Goal: Transaction & Acquisition: Purchase product/service

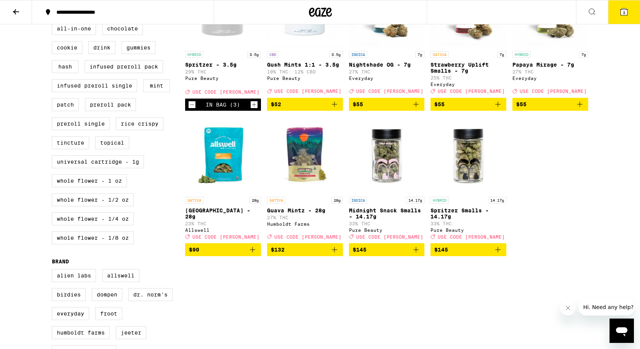
scroll to position [285, 0]
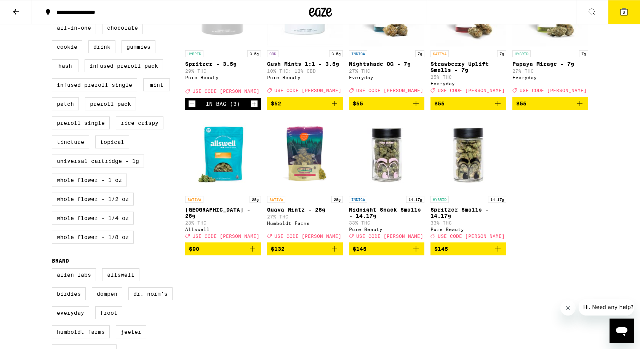
click at [622, 9] on icon at bounding box center [623, 11] width 7 height 7
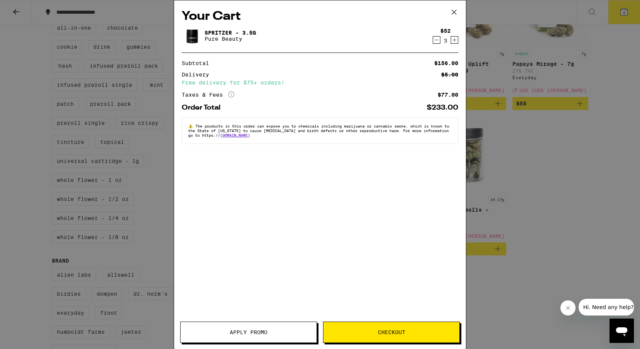
click at [285, 331] on span "Apply Promo" at bounding box center [249, 332] width 136 height 5
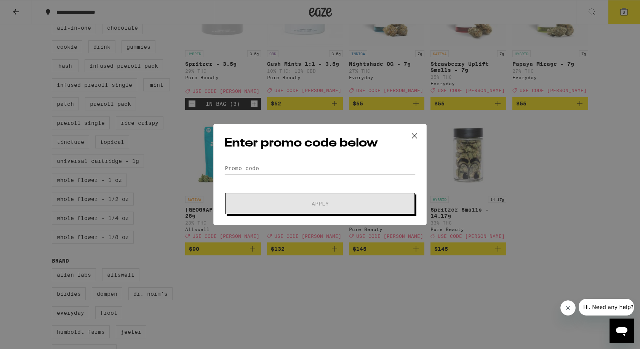
click at [260, 167] on input "Promo Code" at bounding box center [319, 168] width 191 height 11
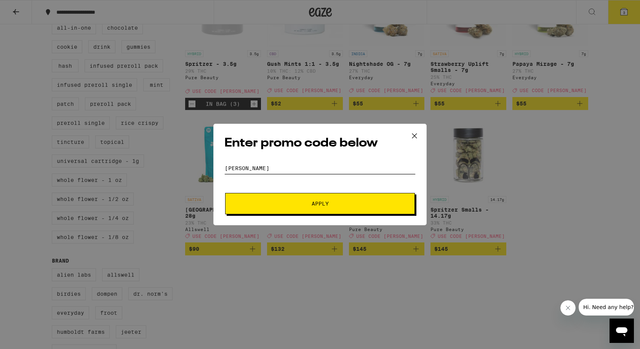
type input "LITTY"
click at [291, 200] on button "Apply" at bounding box center [320, 203] width 190 height 21
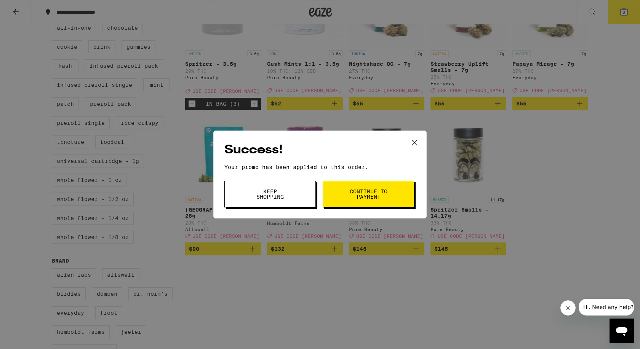
click at [371, 196] on span "Continue to payment" at bounding box center [368, 194] width 39 height 11
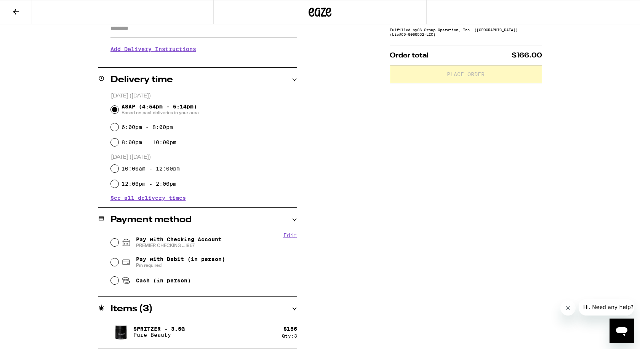
scroll to position [144, 0]
click at [113, 243] on input "Pay with Checking Account PREMIER CHECKING ...1867" at bounding box center [115, 243] width 8 height 8
radio input "true"
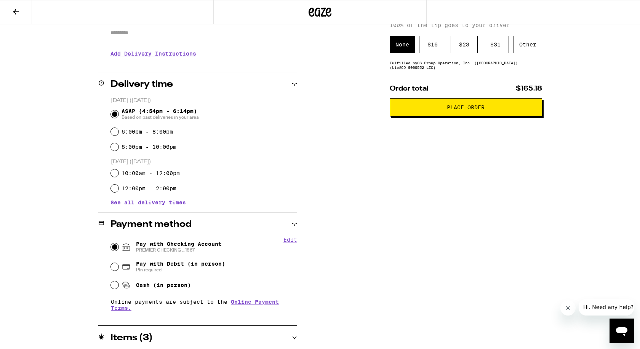
scroll to position [133, 0]
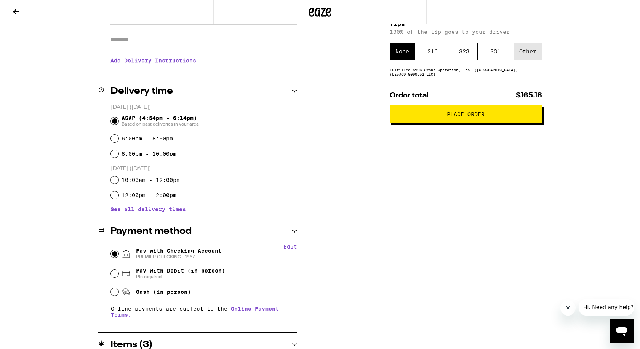
click at [532, 54] on div "Other" at bounding box center [527, 52] width 29 height 18
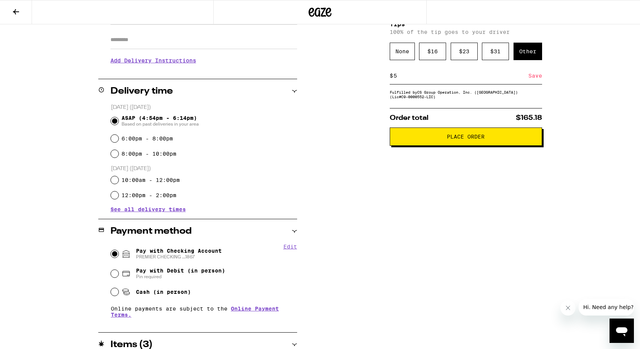
type input "5"
click at [530, 79] on div "Save" at bounding box center [535, 75] width 14 height 17
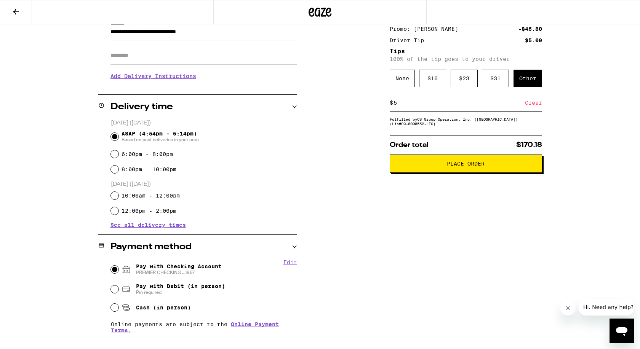
scroll to position [118, 0]
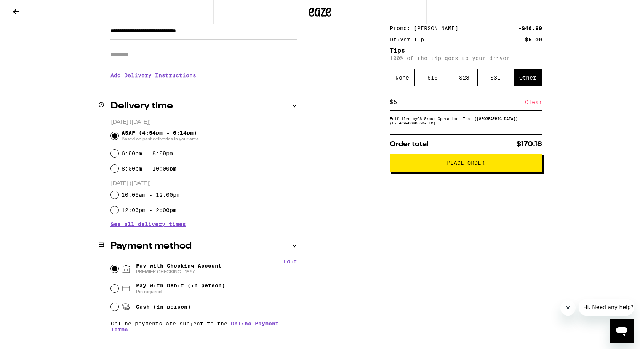
click at [13, 13] on icon at bounding box center [15, 11] width 9 height 9
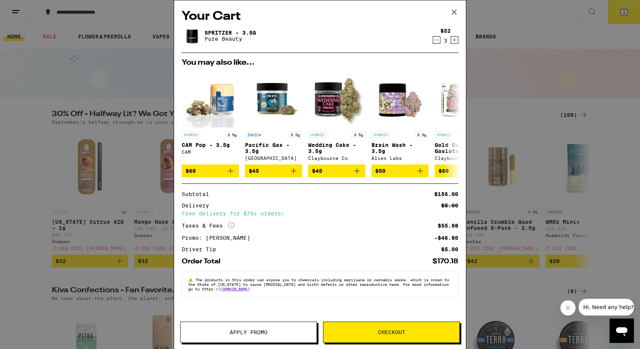
click at [436, 40] on icon "Decrement" at bounding box center [436, 40] width 4 height 0
click at [284, 332] on span "Apply Promo" at bounding box center [249, 332] width 136 height 5
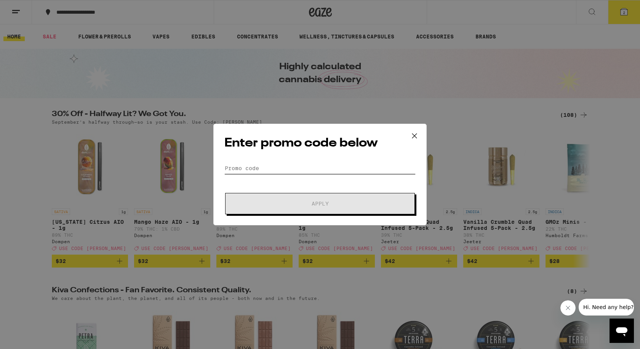
click at [239, 170] on input "Promo Code" at bounding box center [319, 168] width 191 height 11
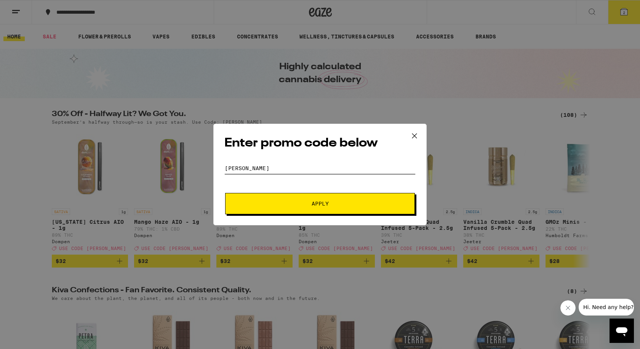
type input "LITTY"
click at [301, 200] on button "Apply" at bounding box center [320, 203] width 190 height 21
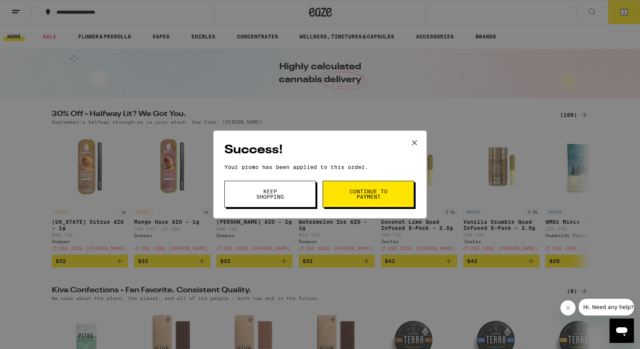
click at [369, 192] on span "Continue to payment" at bounding box center [368, 194] width 39 height 11
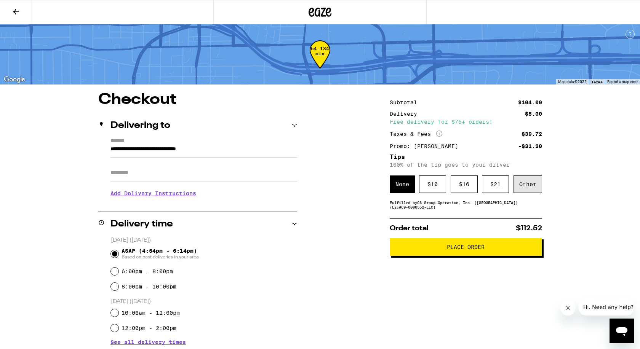
click at [527, 190] on div "Other" at bounding box center [527, 185] width 29 height 18
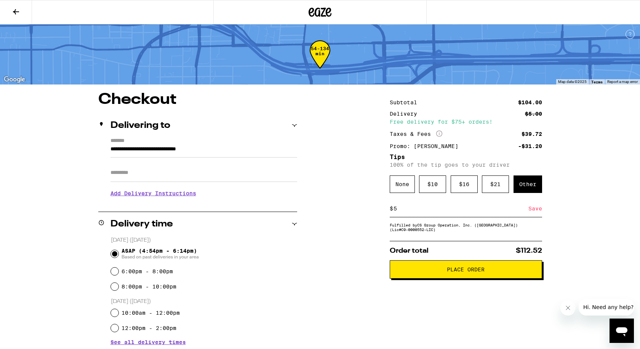
type input "5"
click at [536, 209] on div "Save" at bounding box center [535, 208] width 14 height 17
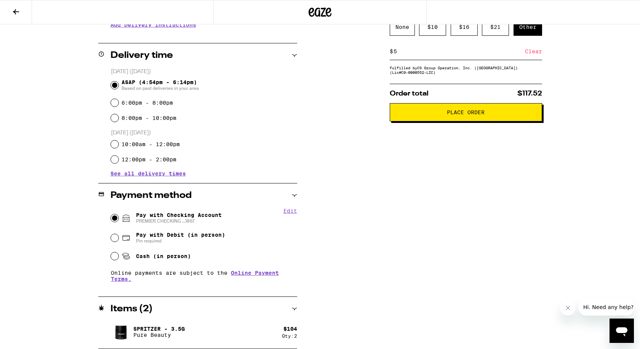
scroll to position [169, 0]
click at [468, 115] on span "Place Order" at bounding box center [466, 112] width 38 height 5
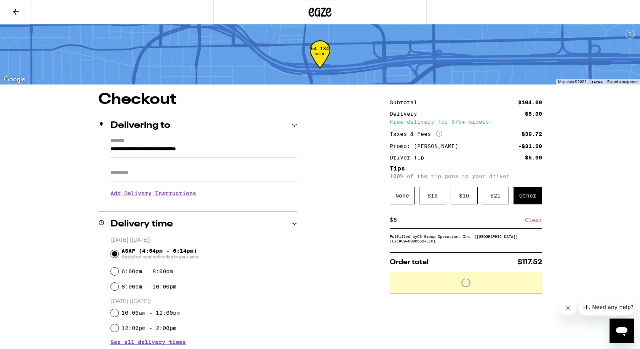
scroll to position [0, 0]
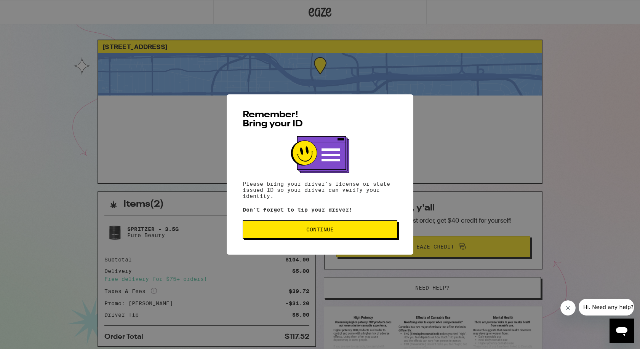
click at [314, 239] on button "Continue" at bounding box center [320, 229] width 155 height 18
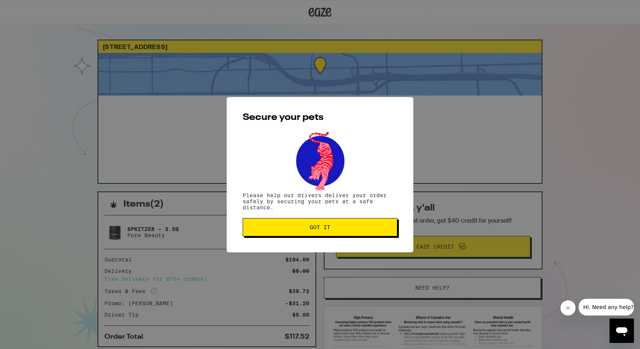
click at [336, 224] on button "Got it" at bounding box center [320, 227] width 155 height 18
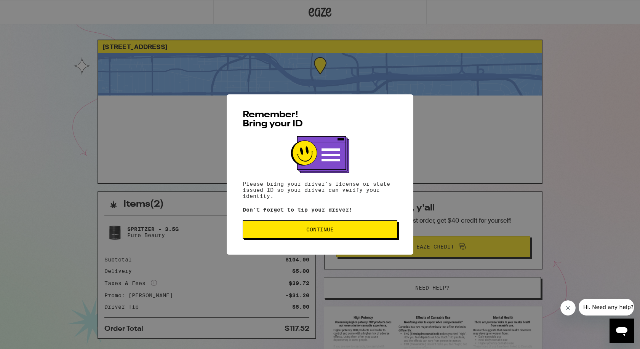
click at [358, 230] on span "Continue" at bounding box center [320, 229] width 142 height 5
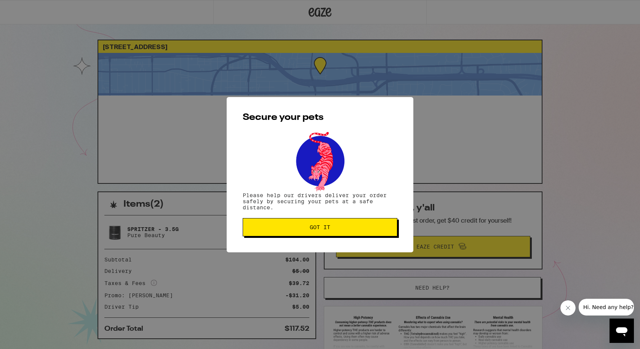
click at [358, 230] on span "Got it" at bounding box center [320, 227] width 142 height 5
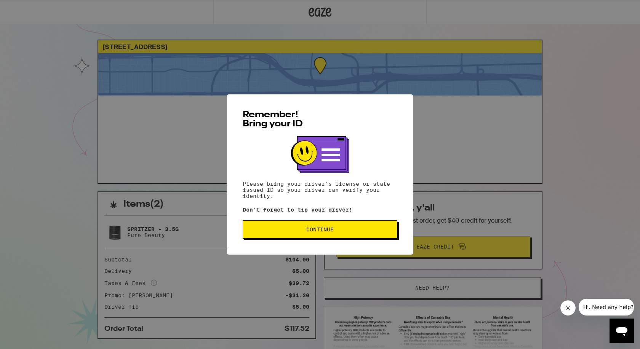
click at [332, 231] on span "Continue" at bounding box center [319, 229] width 27 height 5
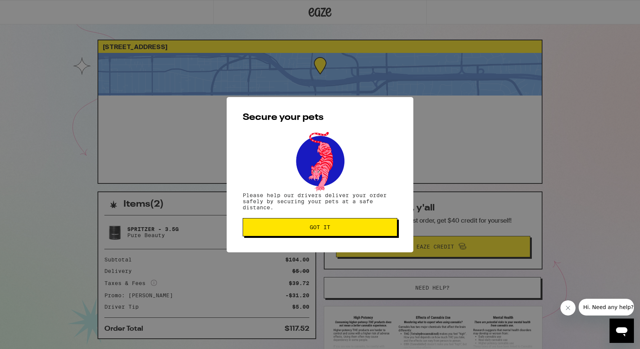
click at [332, 230] on span "Got it" at bounding box center [320, 227] width 142 height 5
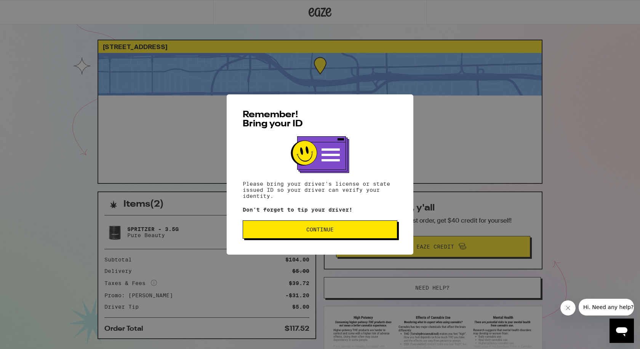
click at [328, 230] on span "Continue" at bounding box center [319, 229] width 27 height 5
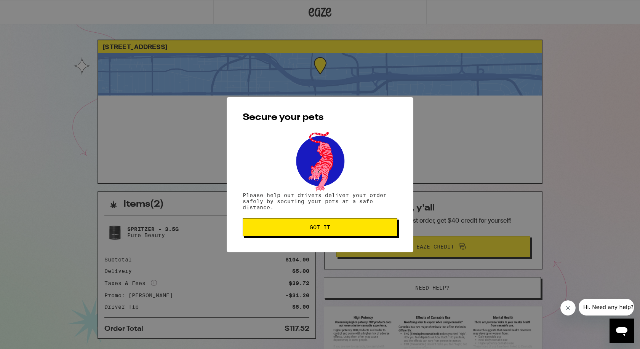
click at [328, 230] on span "Got it" at bounding box center [320, 227] width 21 height 5
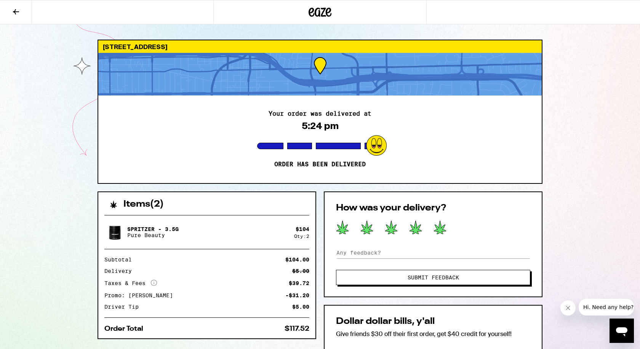
click at [441, 228] on icon at bounding box center [440, 227] width 12 height 13
click at [367, 255] on input at bounding box center [433, 252] width 194 height 11
type input "Awesome"
click at [402, 279] on span "Submit Feedback" at bounding box center [433, 277] width 133 height 5
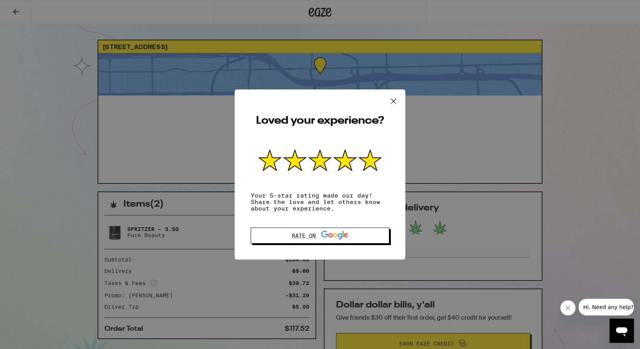
click at [395, 101] on icon at bounding box center [393, 101] width 5 height 5
